Goal: Task Accomplishment & Management: Use online tool/utility

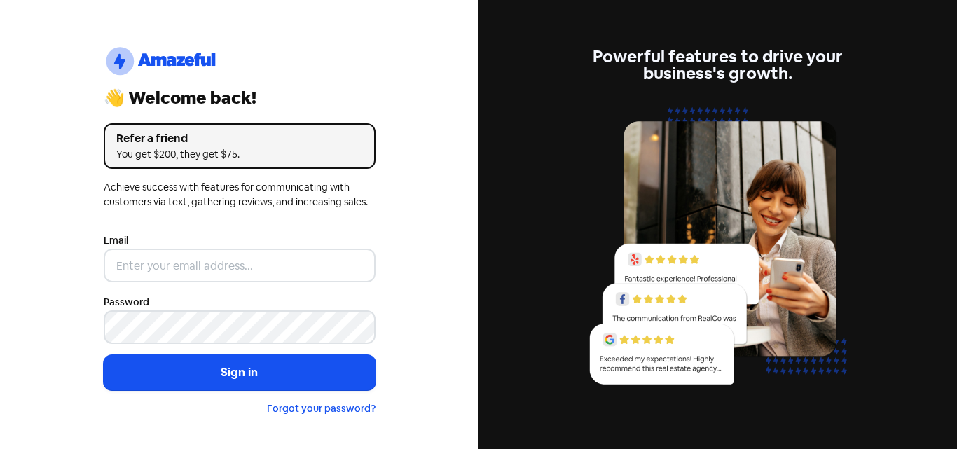
click at [165, 267] on input "email" at bounding box center [240, 266] width 272 height 34
type input "[EMAIL_ADDRESS][DOMAIN_NAME]"
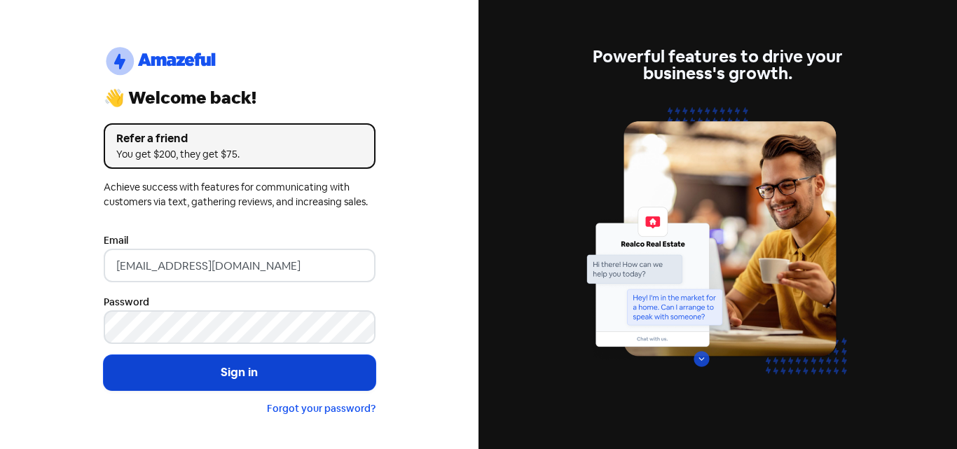
click at [247, 366] on button "Sign in" at bounding box center [240, 372] width 272 height 35
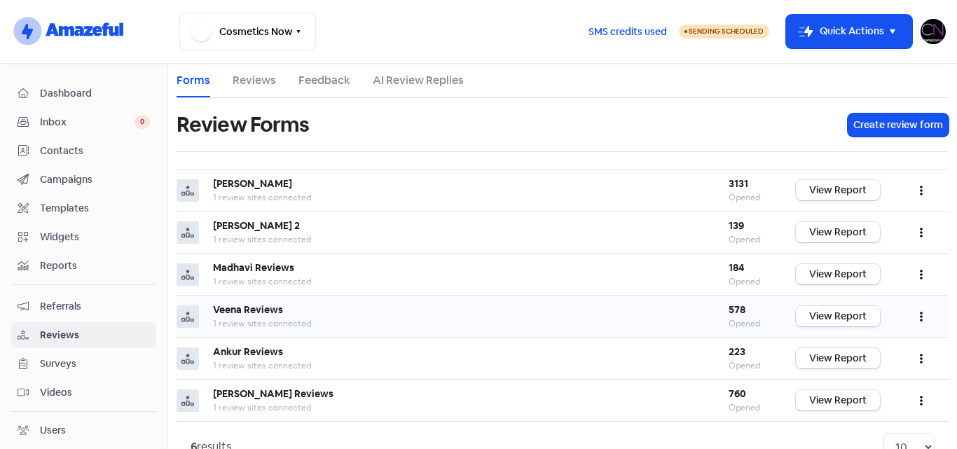
click at [826, 313] on link "View Report" at bounding box center [838, 316] width 84 height 20
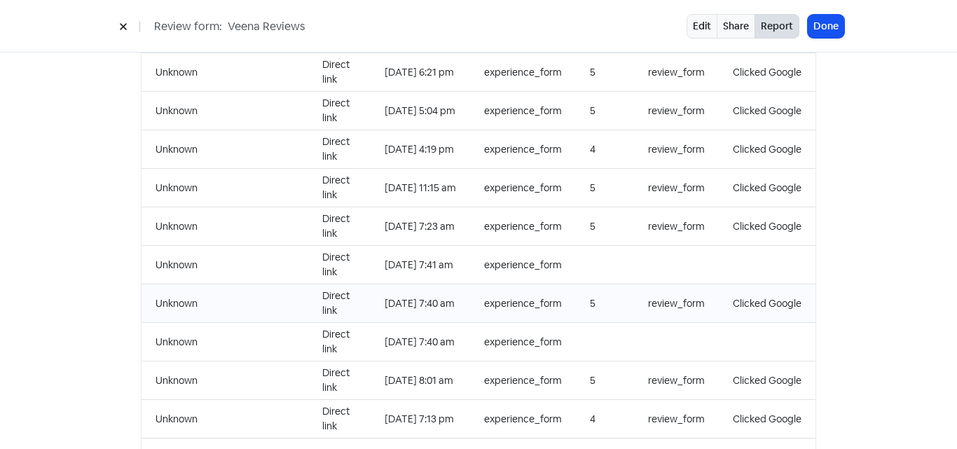
scroll to position [1516, 0]
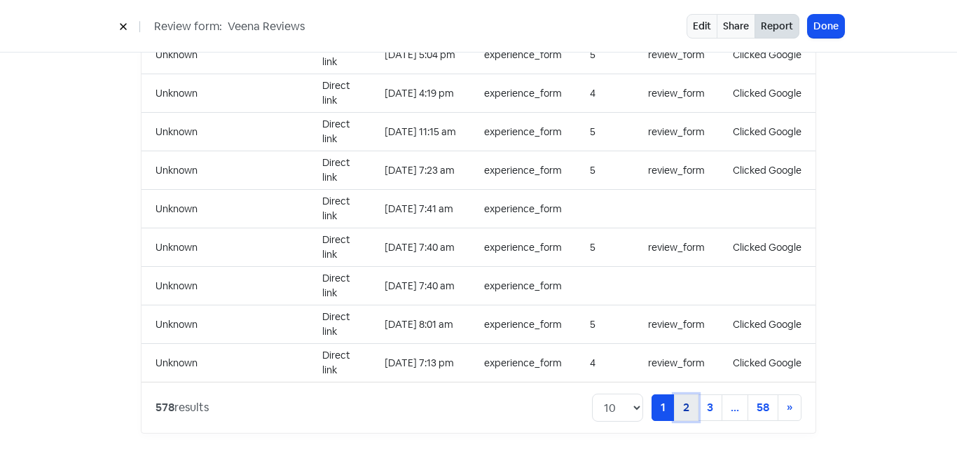
click at [681, 394] on link "2" at bounding box center [686, 407] width 25 height 27
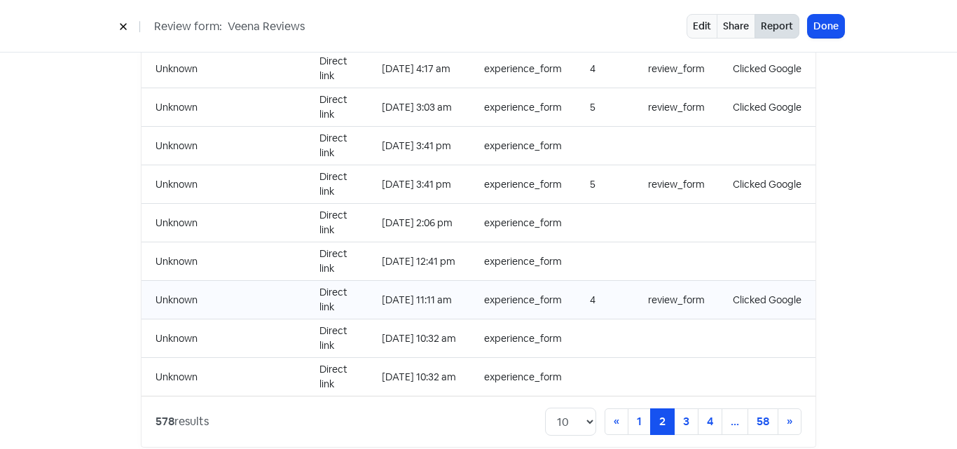
scroll to position [1516, 0]
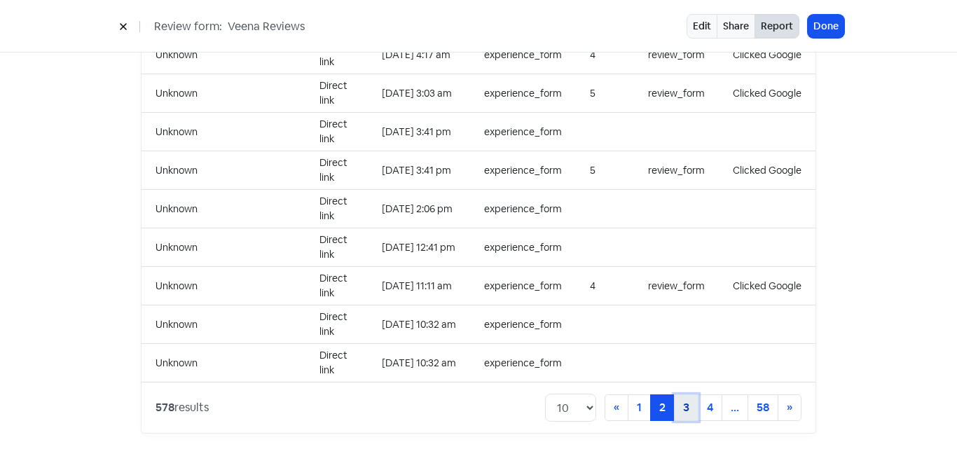
click at [675, 394] on link "3" at bounding box center [686, 407] width 25 height 27
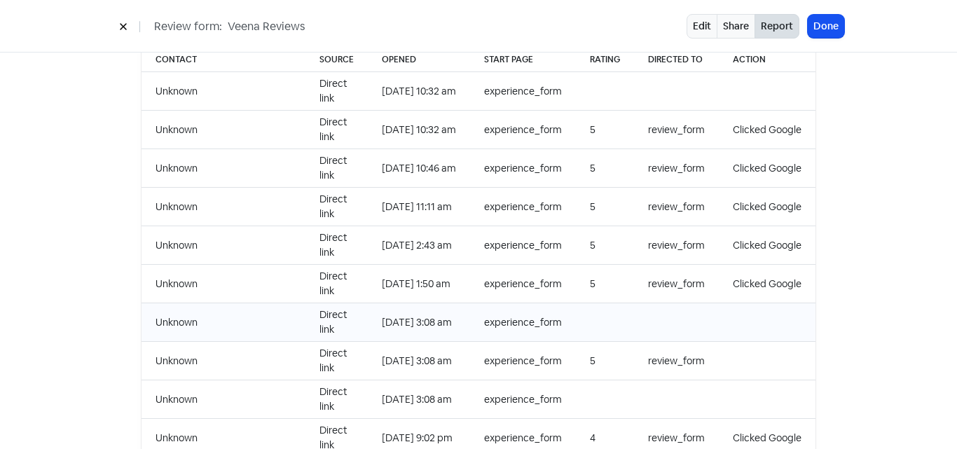
scroll to position [1516, 0]
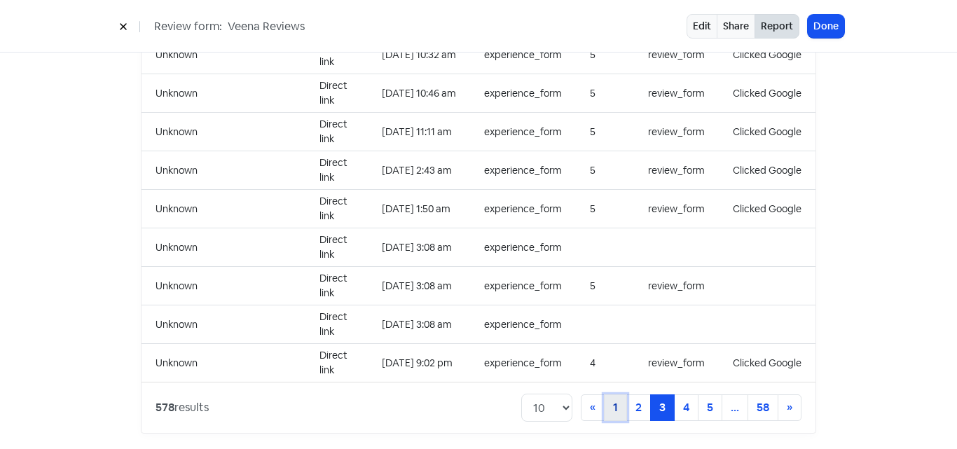
click at [610, 394] on link "1" at bounding box center [615, 407] width 23 height 27
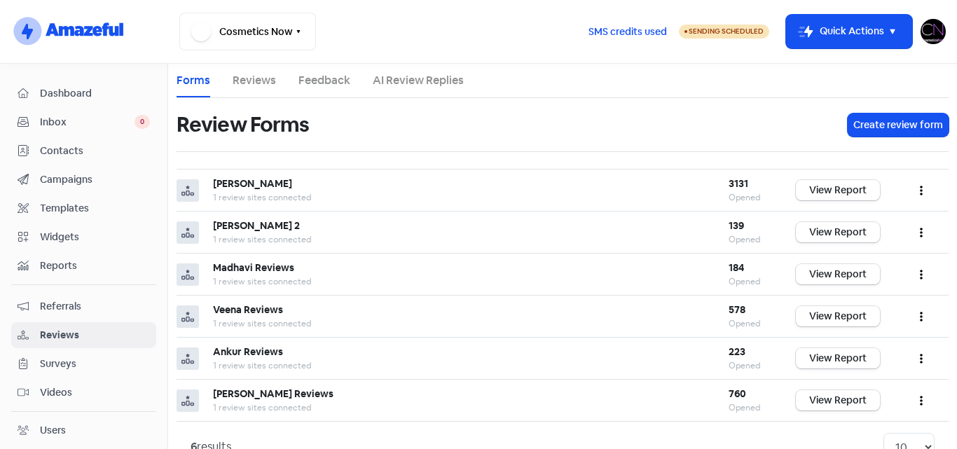
click at [926, 35] on img at bounding box center [933, 31] width 25 height 25
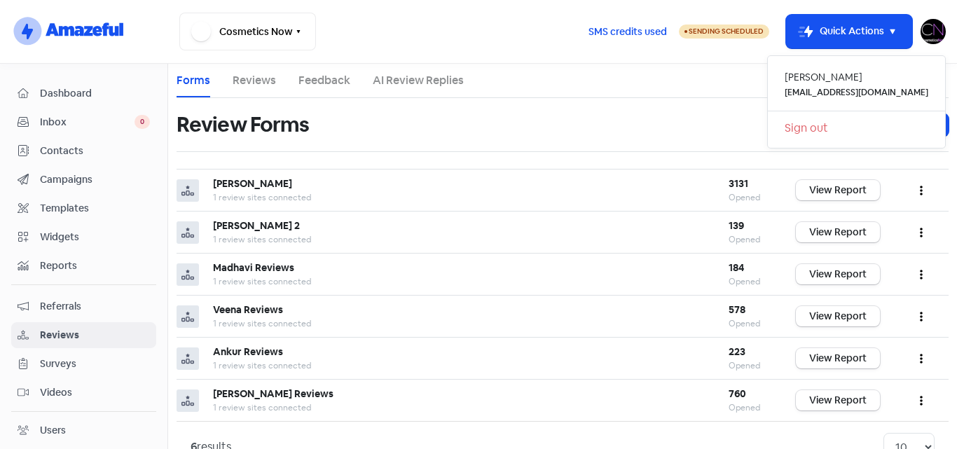
click at [839, 130] on link "Sign out" at bounding box center [856, 128] width 177 height 22
